Goal: Task Accomplishment & Management: Complete application form

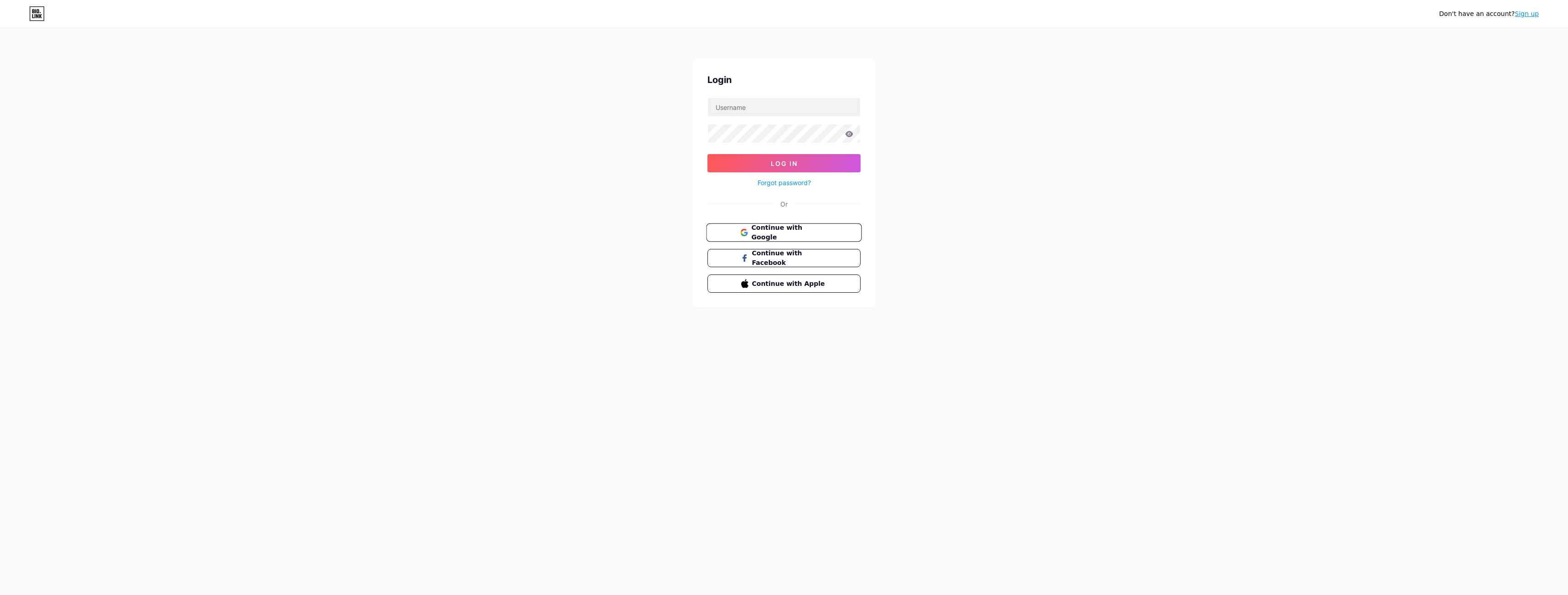
click at [802, 231] on span "Continue with Google" at bounding box center [789, 233] width 76 height 19
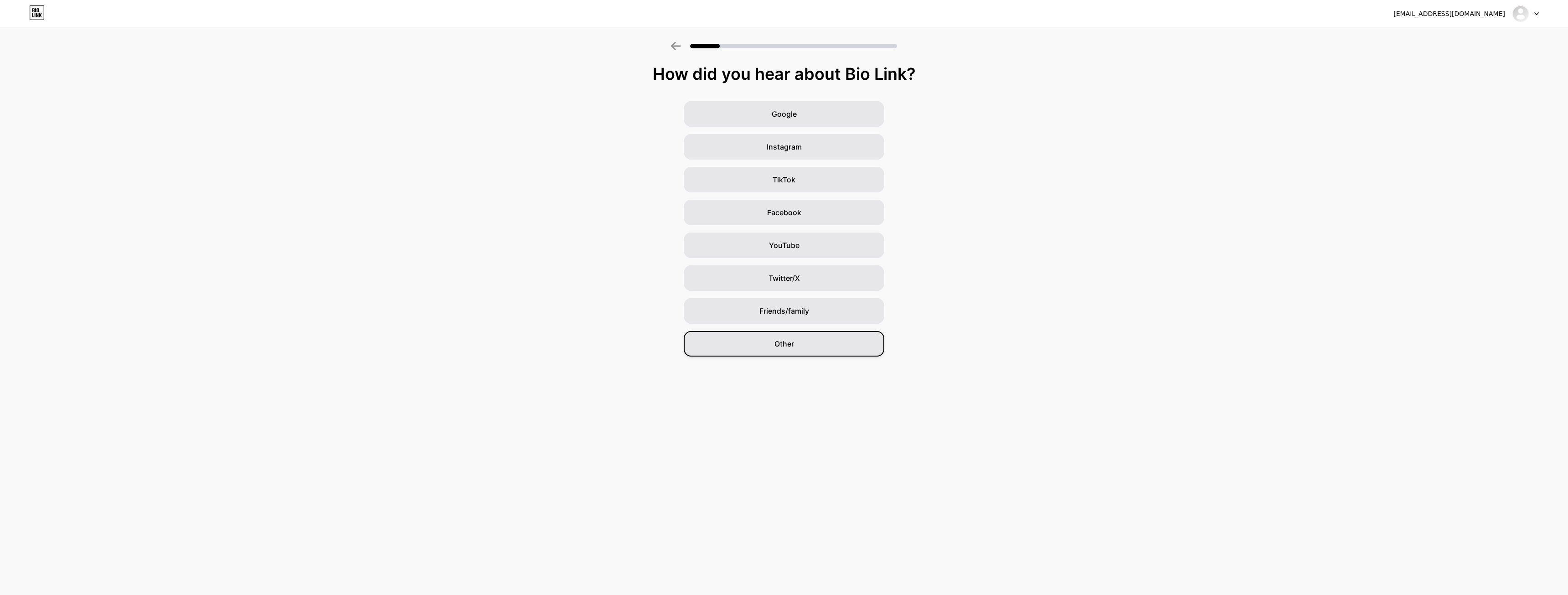
click at [869, 342] on div "Other" at bounding box center [783, 344] width 200 height 26
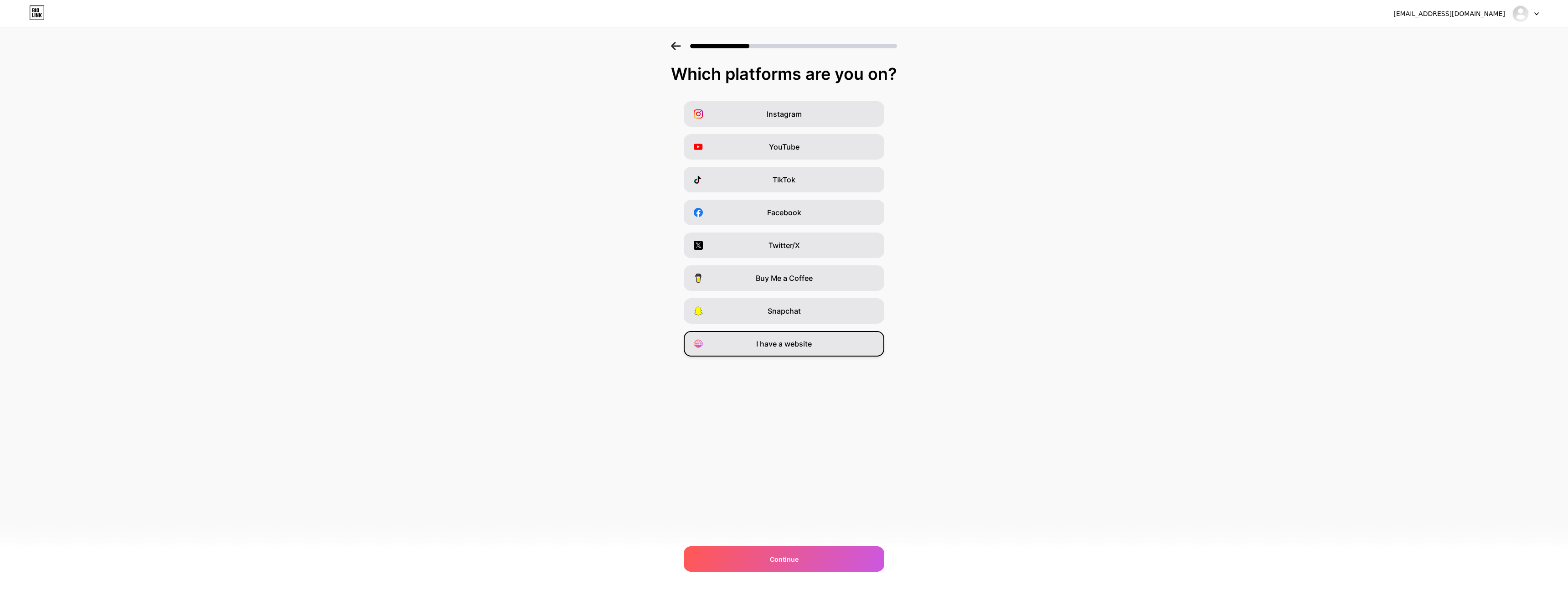
click at [774, 345] on span "I have a website" at bounding box center [783, 344] width 55 height 11
click at [790, 565] on div "Continue" at bounding box center [783, 559] width 200 height 26
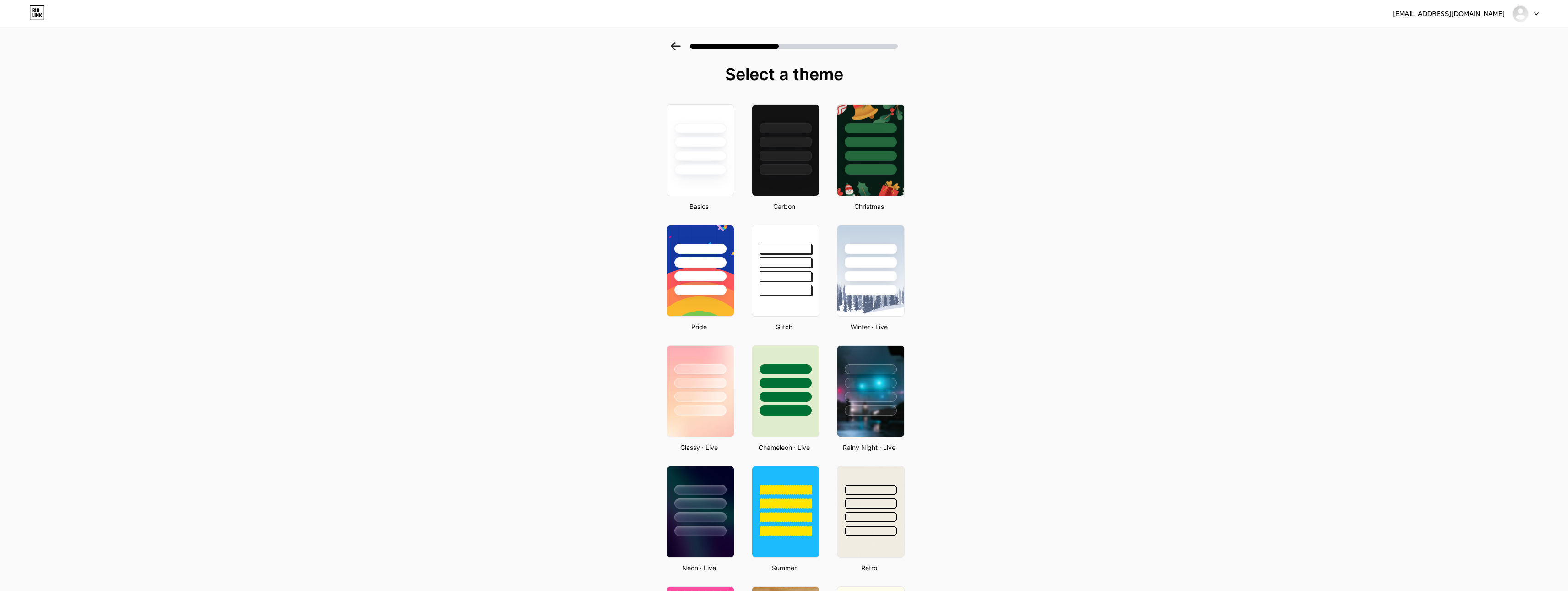
click at [35, 10] on icon at bounding box center [35, 10] width 1 height 4
